Goal: Book appointment/travel/reservation

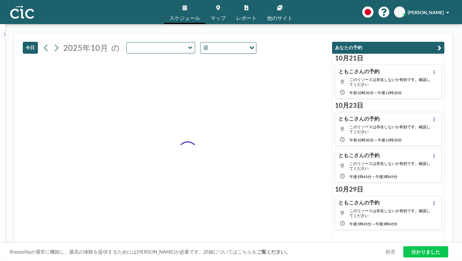
type input "Hitsuji"
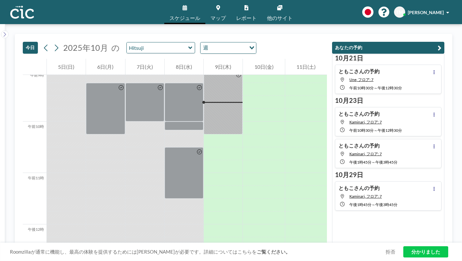
scroll to position [468, 0]
click at [188, 45] on icon at bounding box center [190, 48] width 4 height 6
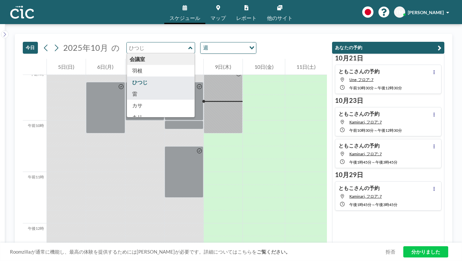
type input "Kaminari"
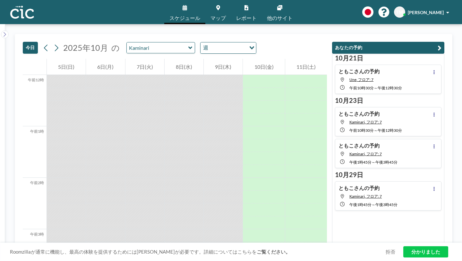
click at [235, 100] on div at bounding box center [223, 106] width 39 height 13
click at [226, 126] on div at bounding box center [223, 132] width 39 height 13
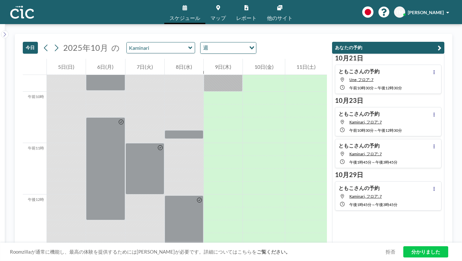
scroll to position [481, 0]
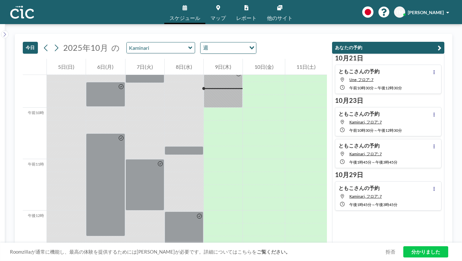
click at [188, 46] on icon at bounding box center [190, 47] width 4 height 3
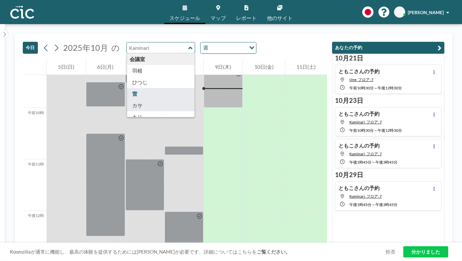
type input "Kasa"
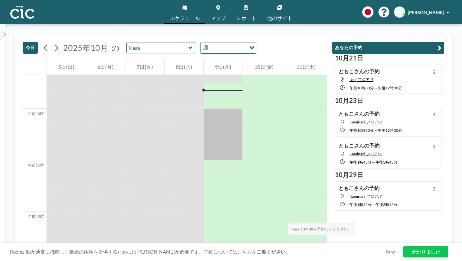
scroll to position [481, 0]
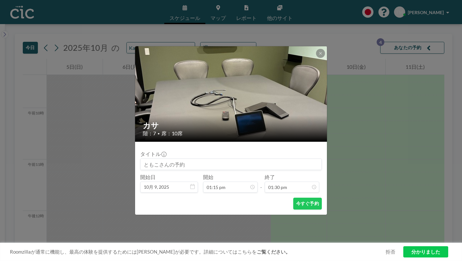
scroll to position [144, 0]
click at [319, 55] on icon at bounding box center [321, 53] width 4 height 4
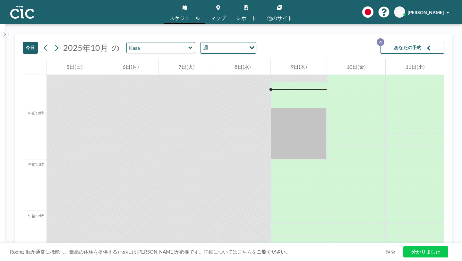
click at [188, 45] on icon at bounding box center [190, 48] width 4 height 6
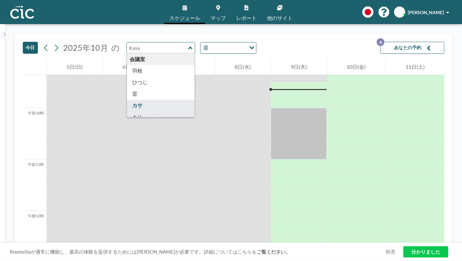
type input "Kiri"
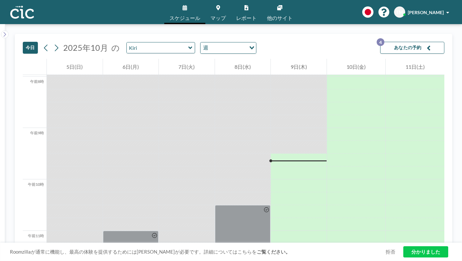
scroll to position [472, 0]
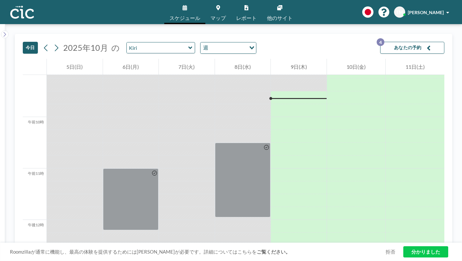
click at [188, 46] on icon at bounding box center [190, 47] width 4 height 3
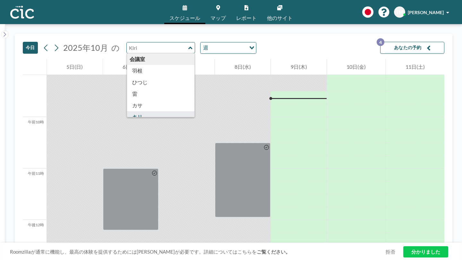
type input "Kumori"
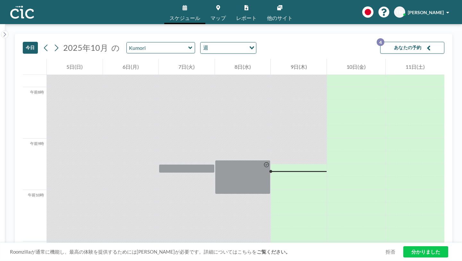
scroll to position [397, 0]
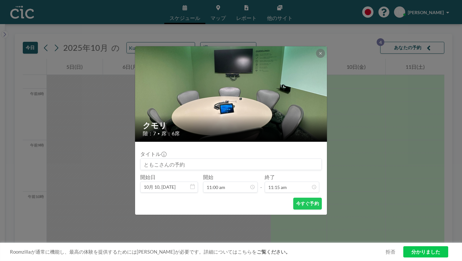
click at [360, 106] on div "クモリ 階：7 • 席：6席 タイトル 開始日 10月 10, [DATE] 開始 11:00 am - 終了 11:15 am 今すぐ予約" at bounding box center [231, 130] width 462 height 261
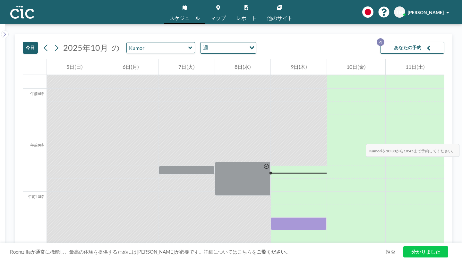
click at [291, 217] on div at bounding box center [299, 223] width 56 height 13
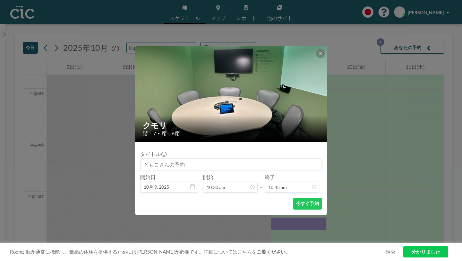
click at [150, 41] on div "クモリ 階：7 • 席：6席 タイトル 開始日 10月 9, [DATE] 開始 10:30 am - 終了 10:45 am 今すぐ予約" at bounding box center [231, 130] width 462 height 261
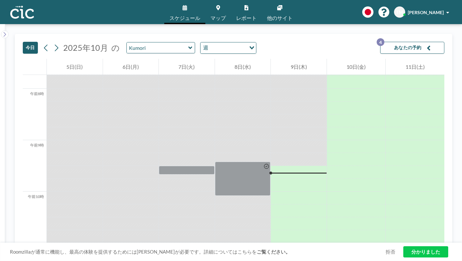
click at [188, 45] on icon at bounding box center [190, 48] width 4 height 6
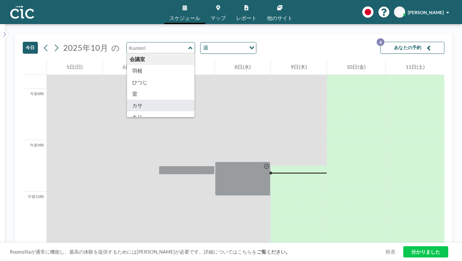
type input "Kasa"
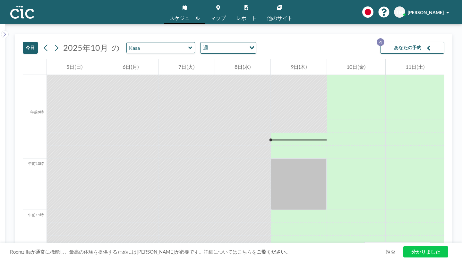
scroll to position [431, 0]
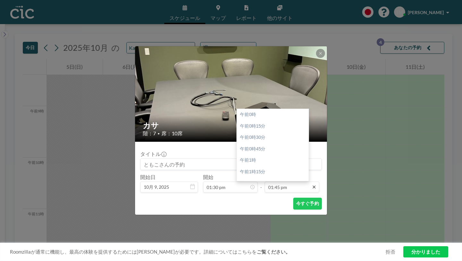
scroll to position [564, 0]
click at [312, 184] on icon at bounding box center [314, 186] width 5 height 5
click at [254, 233] on font "午後3時30分" at bounding box center [252, 235] width 25 height 5
type input "03:30 pm"
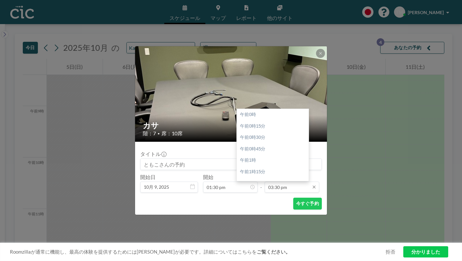
scroll to position [635, 0]
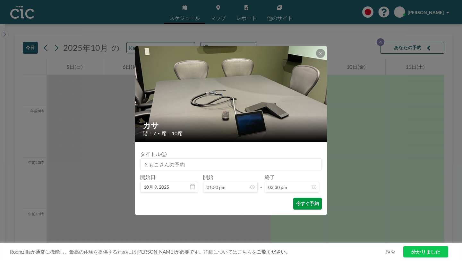
click at [296, 200] on font "今すぐ予約" at bounding box center [307, 202] width 23 height 5
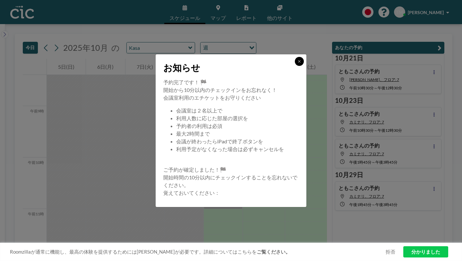
click at [298, 63] on icon at bounding box center [300, 61] width 4 height 4
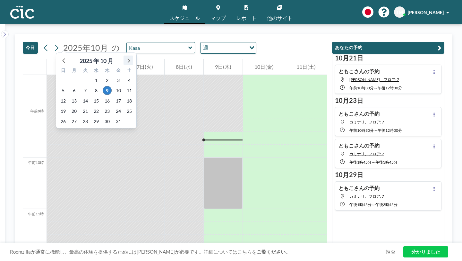
click at [124, 56] on icon at bounding box center [128, 60] width 8 height 8
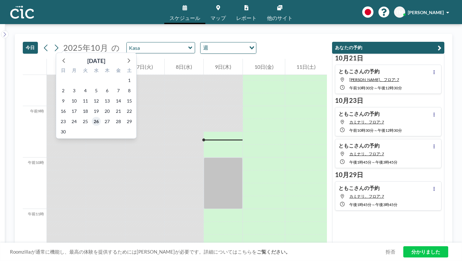
click at [94, 118] on font "26" at bounding box center [96, 120] width 5 height 5
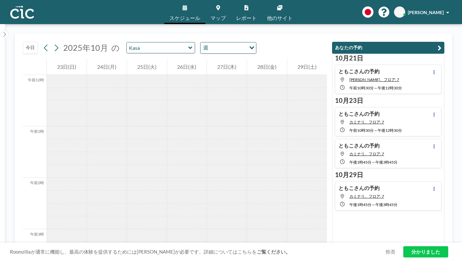
click at [118, 139] on div at bounding box center [107, 145] width 40 height 13
click at [122, 139] on div at bounding box center [107, 145] width 40 height 13
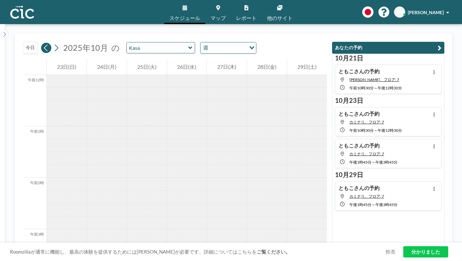
click at [43, 43] on icon at bounding box center [46, 48] width 6 height 10
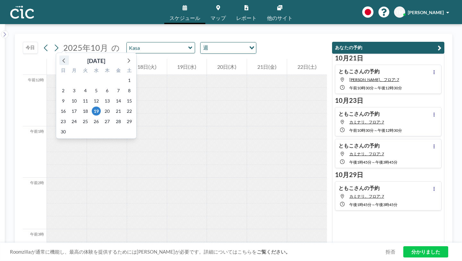
click at [60, 56] on icon at bounding box center [64, 60] width 8 height 8
click at [105, 88] on font "11" at bounding box center [107, 90] width 5 height 5
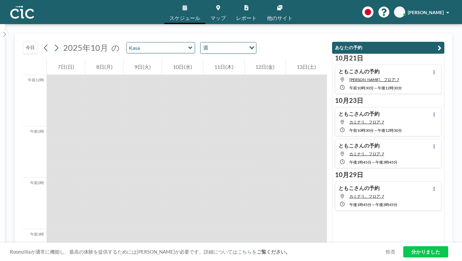
click at [390, 203] on div "[DATE] [PERSON_NAME]の予約 [PERSON_NAME]、フロア: 7 午前10時30分 ～ 午後12時30分 [DATE] [PERSON…" at bounding box center [388, 148] width 112 height 189
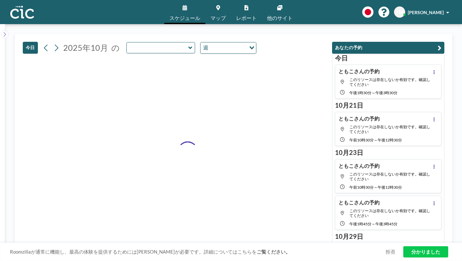
type input "Kasa"
